Goal: Task Accomplishment & Management: Manage account settings

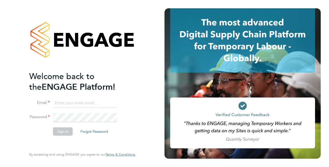
type input "[PERSON_NAME][EMAIL_ADDRESS][PERSON_NAME][DOMAIN_NAME]"
click at [61, 130] on button "Sign In" at bounding box center [63, 131] width 20 height 8
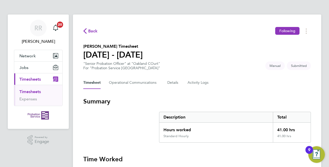
click at [251, 87] on div "Timesheet Operational Communications Details Activity Logs" at bounding box center [197, 82] width 228 height 12
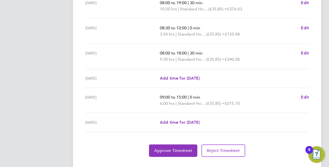
scroll to position [210, 0]
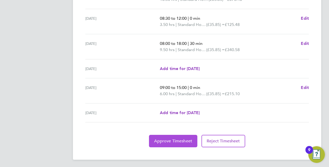
click at [162, 141] on span "Approve Timesheet" at bounding box center [173, 140] width 38 height 5
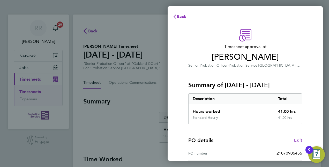
click at [304, 84] on div "Timesheet approval of [PERSON_NAME] Senior Probation Officer · Probation Servic…" at bounding box center [245, 132] width 126 height 206
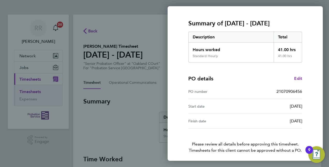
scroll to position [81, 0]
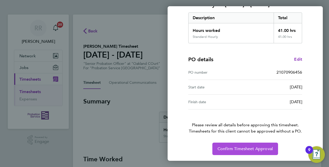
click at [245, 150] on span "Confirm Timesheet Approval" at bounding box center [245, 148] width 55 height 5
